Goal: Transaction & Acquisition: Purchase product/service

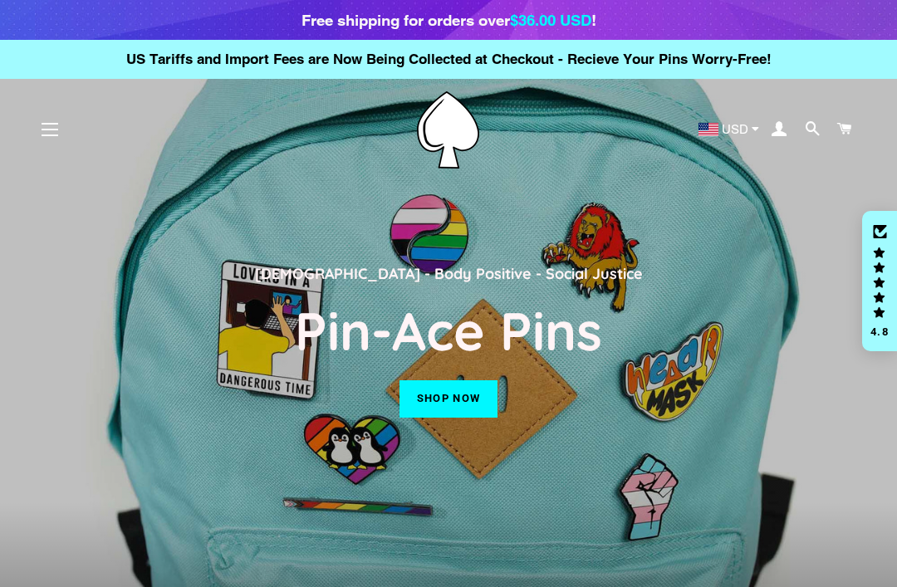
click at [444, 417] on link "Shop now" at bounding box center [448, 398] width 98 height 37
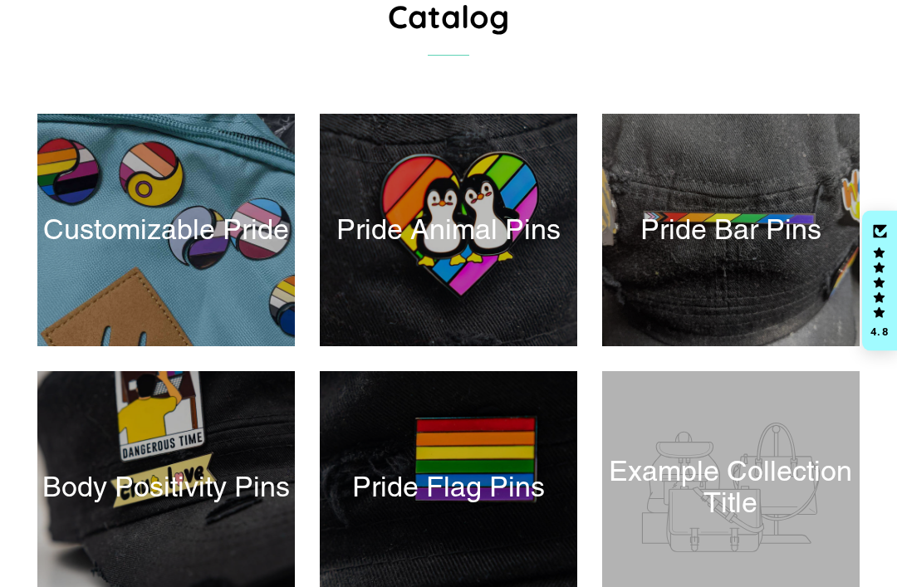
scroll to position [253, 0]
click at [517, 523] on div at bounding box center [448, 487] width 257 height 233
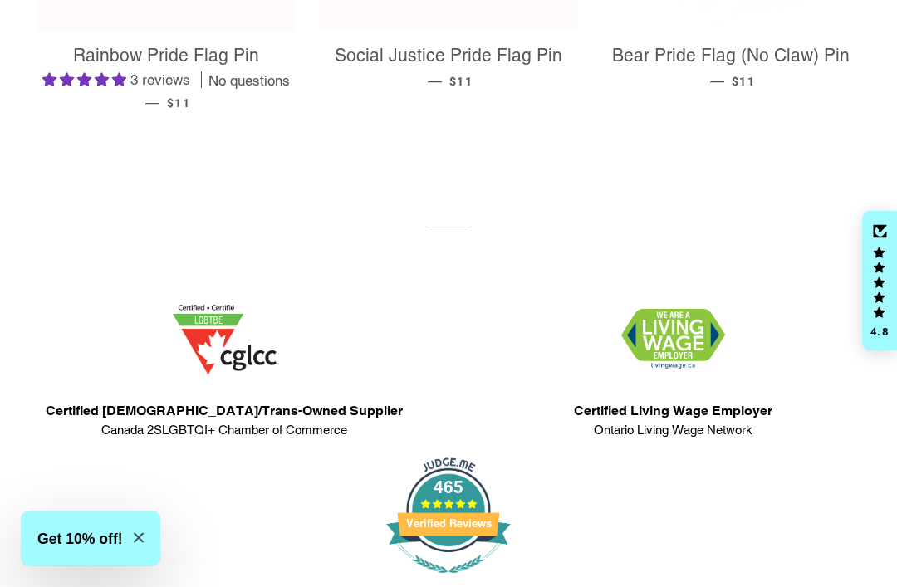
scroll to position [978, 0]
